Goal: Task Accomplishment & Management: Manage account settings

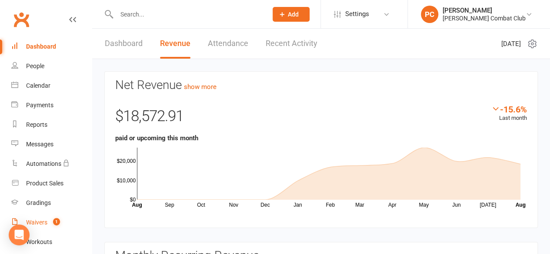
click at [39, 222] on div "Waivers" at bounding box center [36, 222] width 21 height 7
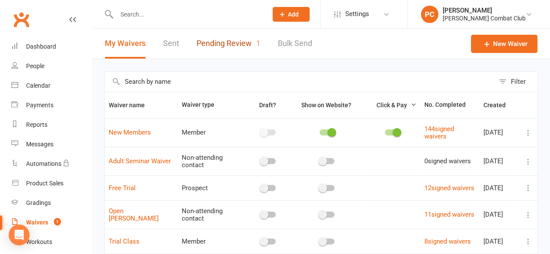
click at [227, 42] on link "Pending Review 1" at bounding box center [229, 44] width 64 height 30
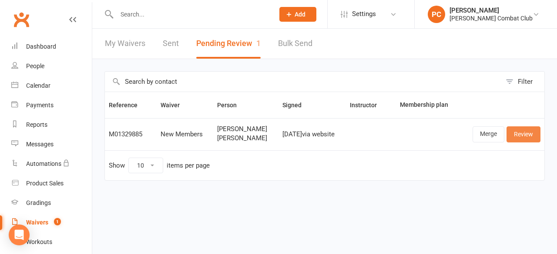
click at [524, 132] on link "Review" at bounding box center [523, 135] width 34 height 16
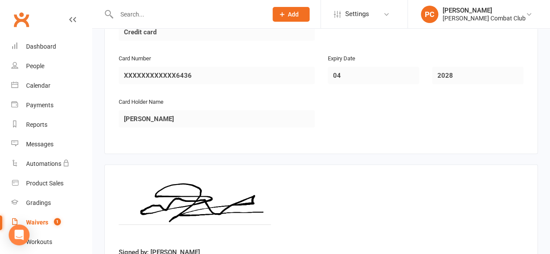
scroll to position [1272, 0]
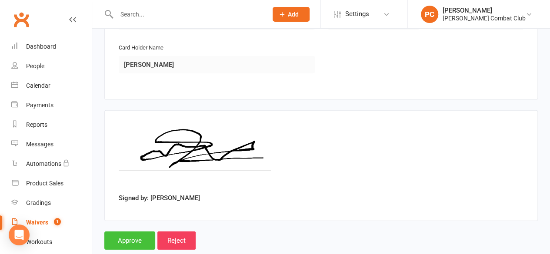
click at [137, 232] on input "Approve" at bounding box center [129, 241] width 51 height 18
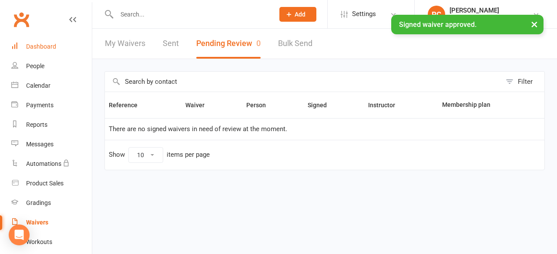
click at [44, 43] on div "Dashboard" at bounding box center [41, 46] width 30 height 7
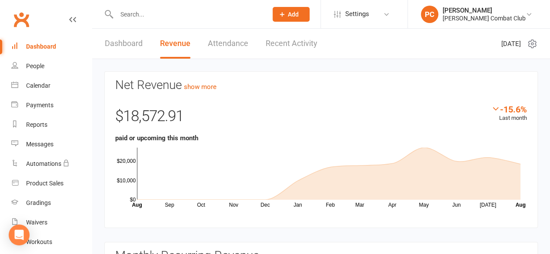
click at [124, 44] on link "Dashboard" at bounding box center [124, 44] width 38 height 30
